Goal: Find specific fact: Find specific fact

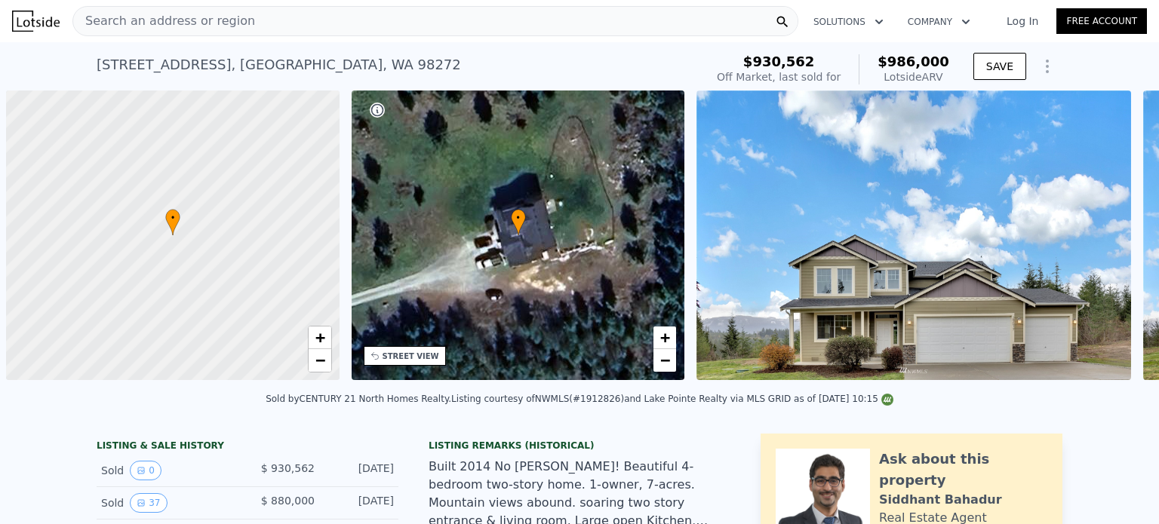
scroll to position [0, 6]
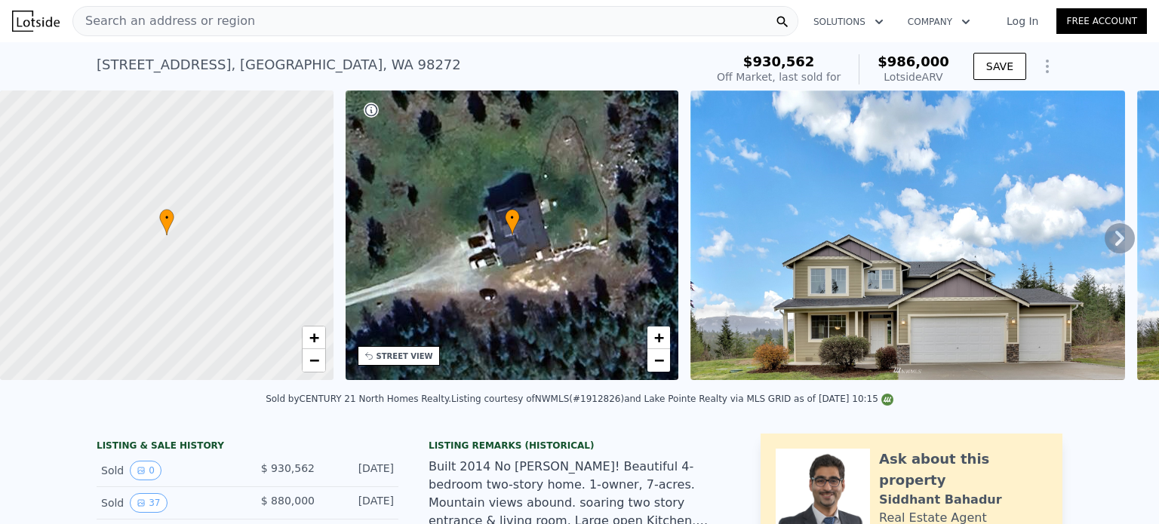
click at [386, 19] on div "Search an address or region" at bounding box center [435, 21] width 726 height 30
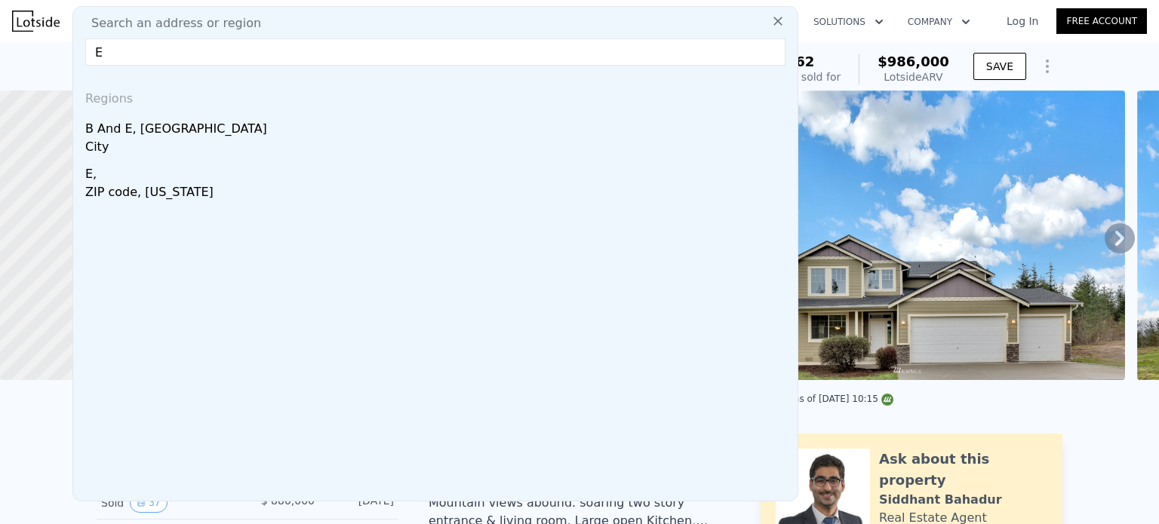
type input "E"
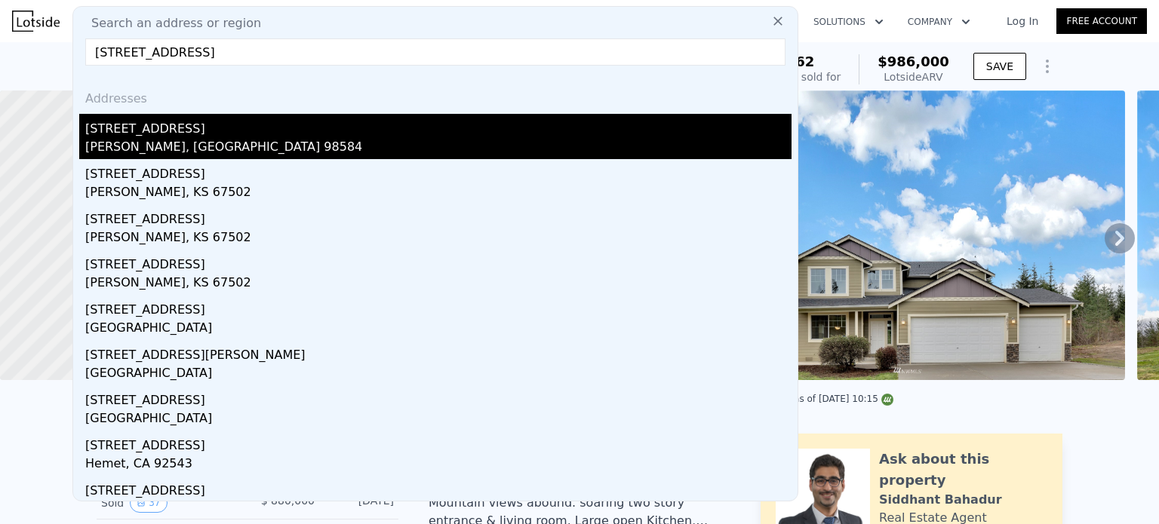
type input "[STREET_ADDRESS]"
click at [132, 124] on div "[STREET_ADDRESS]" at bounding box center [438, 126] width 706 height 24
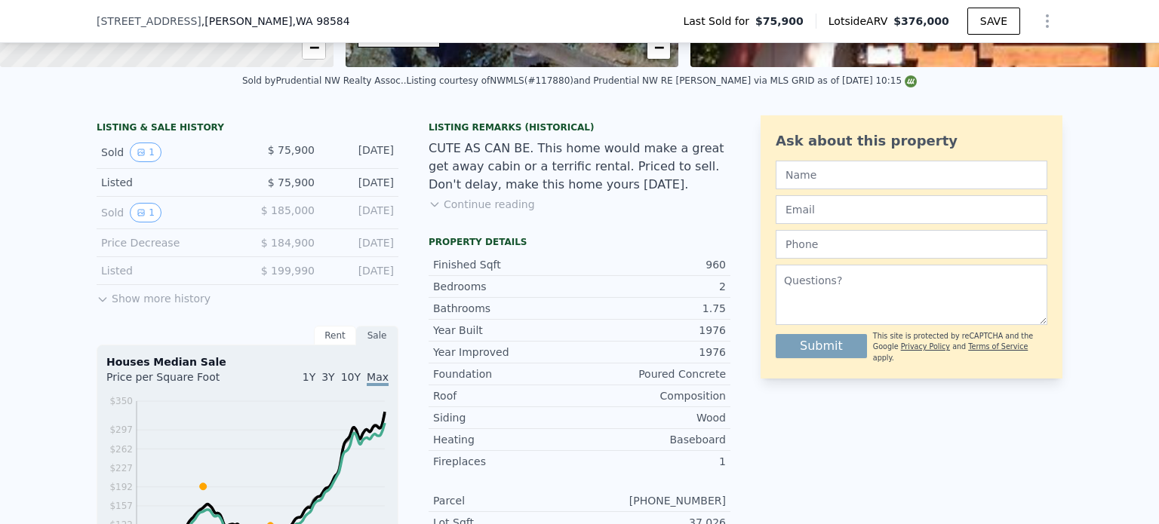
scroll to position [517, 0]
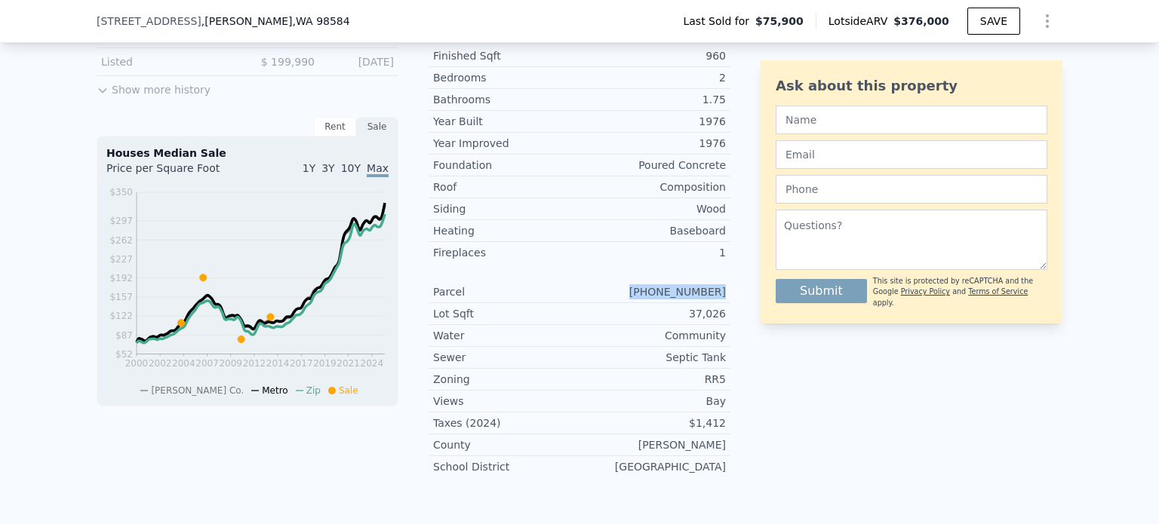
drag, startPoint x: 652, startPoint y: 302, endPoint x: 726, endPoint y: 302, distance: 74.7
click at [726, 302] on div "LISTING & SALE HISTORY Sold 1 $ 75,900 [DATE] Listed $ 75,900 [DATE] Sold 1 $ 1…" at bounding box center [579, 197] width 965 height 583
copy div "[PHONE_NUMBER]"
